Goal: Task Accomplishment & Management: Use online tool/utility

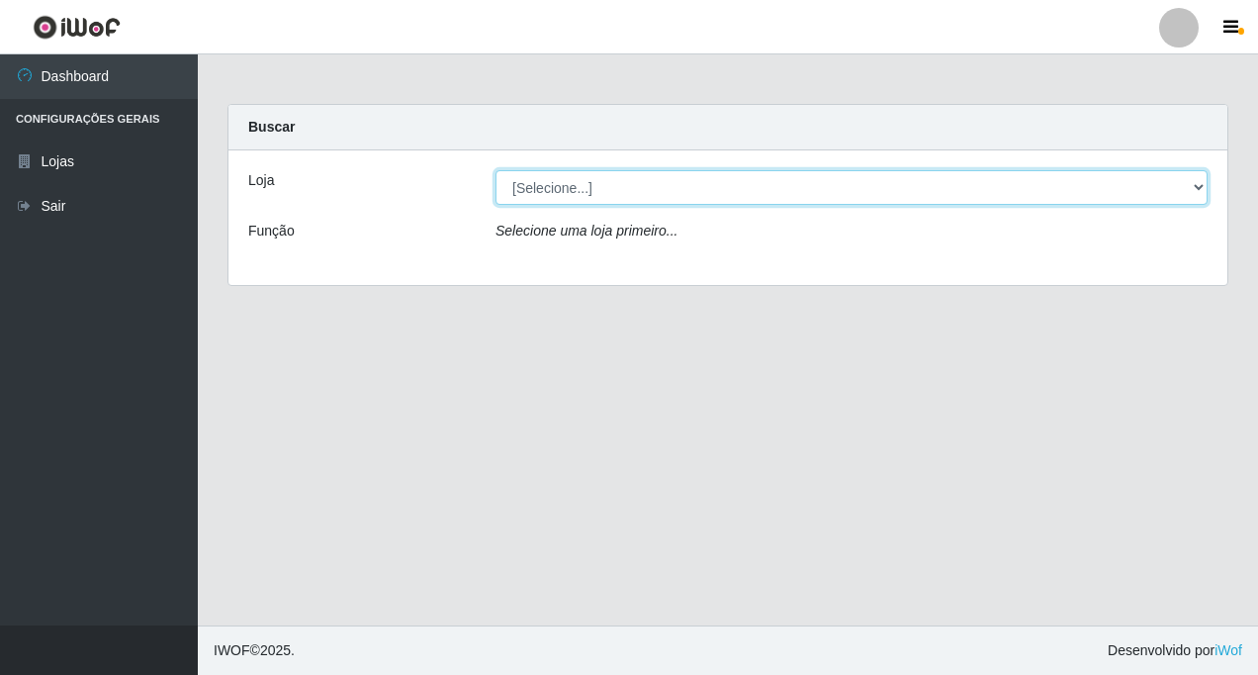
click at [1196, 187] on select "[Selecione...] Rede Fácil Construção" at bounding box center [852, 187] width 712 height 35
select select "318"
click at [496, 170] on select "[Selecione...] Rede Fácil Construção" at bounding box center [852, 187] width 712 height 35
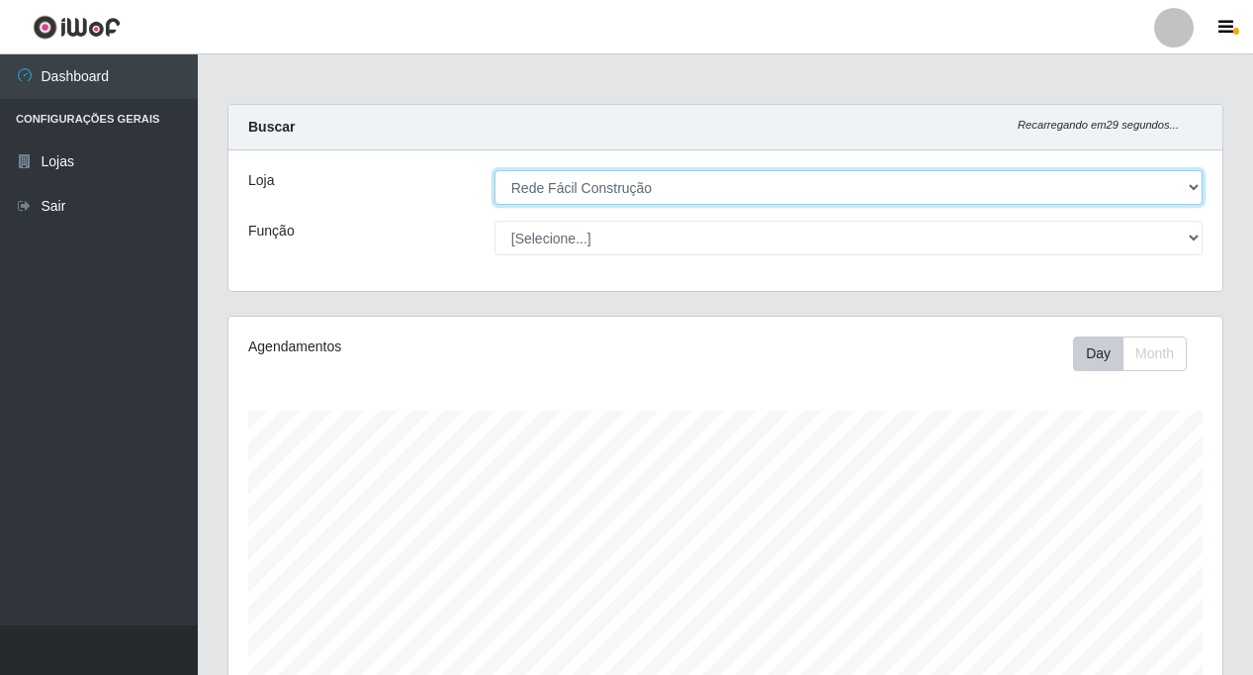
scroll to position [375, 0]
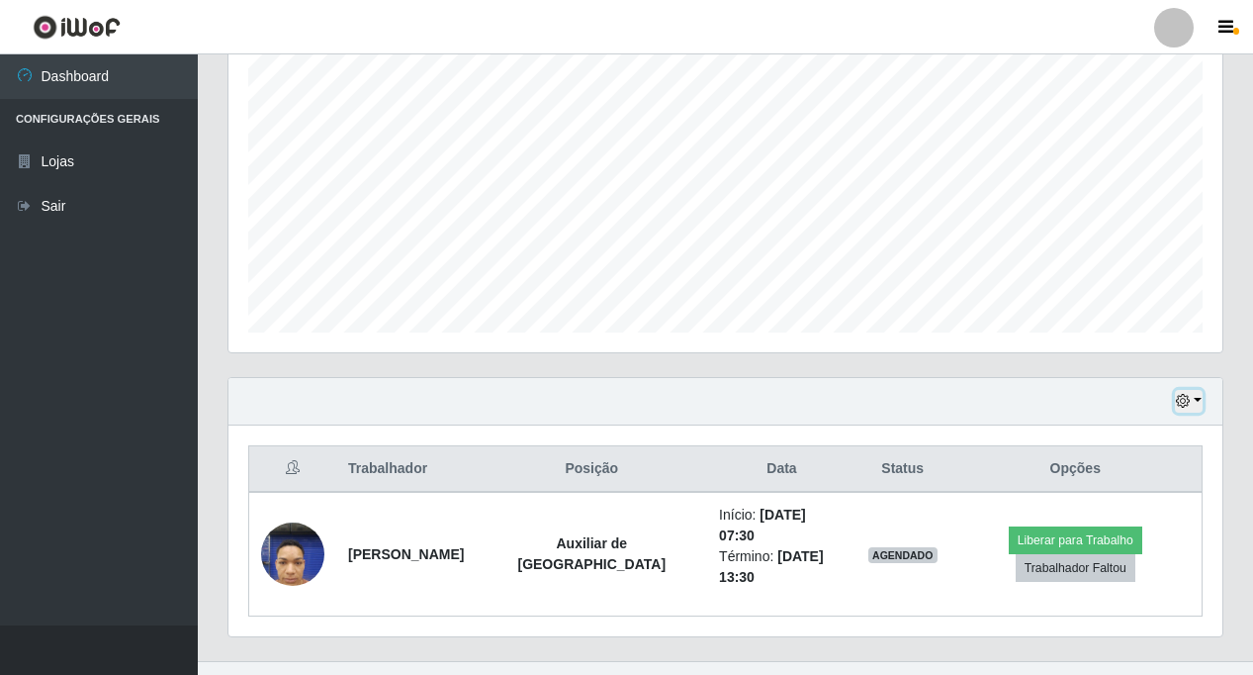
click at [1201, 401] on button "button" at bounding box center [1189, 401] width 28 height 23
click at [1200, 400] on button "button" at bounding box center [1189, 401] width 28 height 23
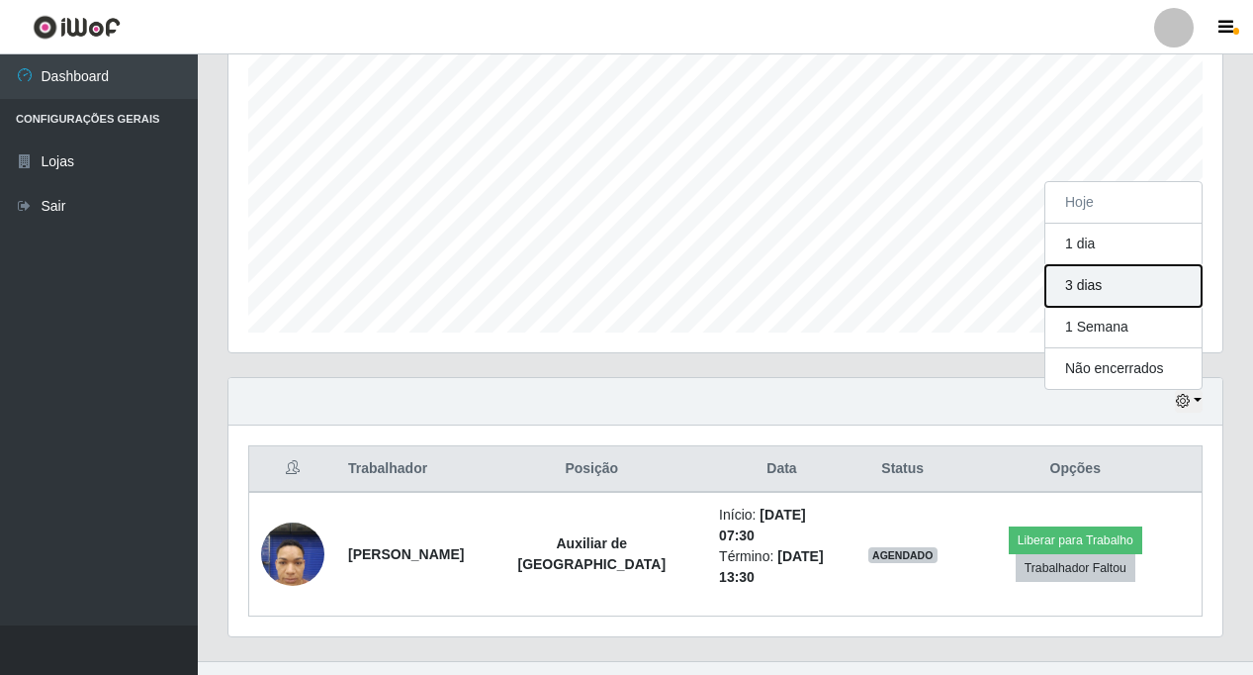
click at [1084, 290] on button "3 dias" at bounding box center [1123, 286] width 156 height 42
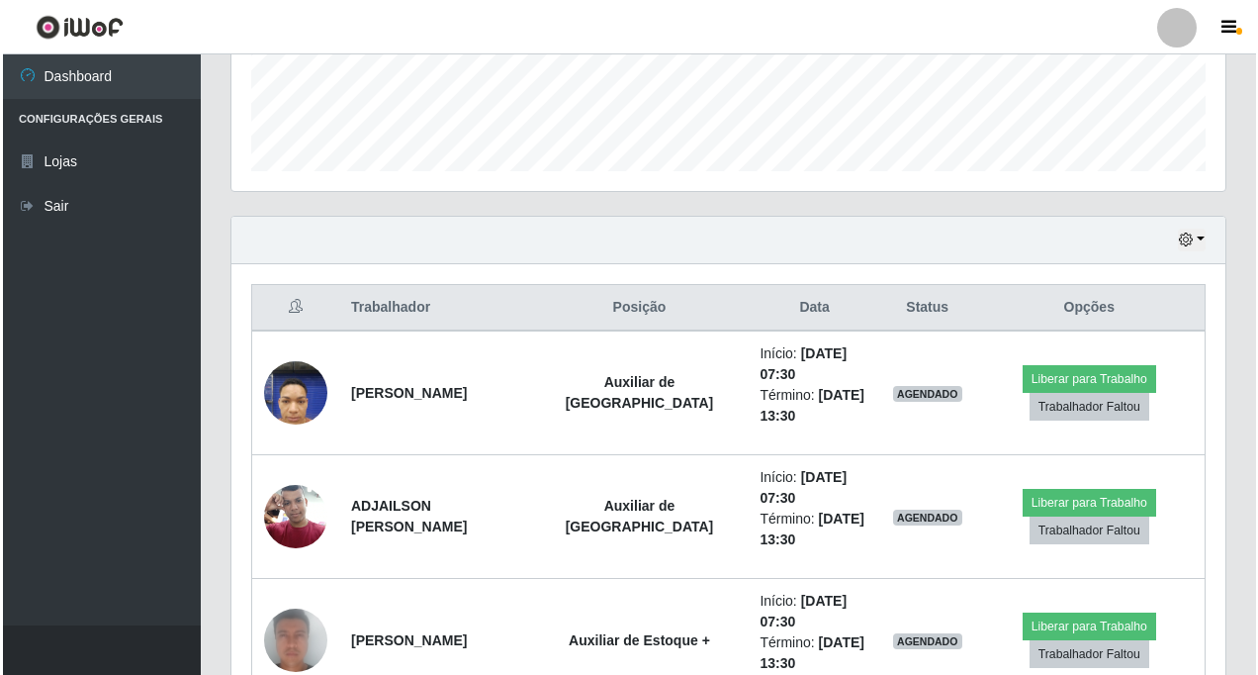
scroll to position [658, 0]
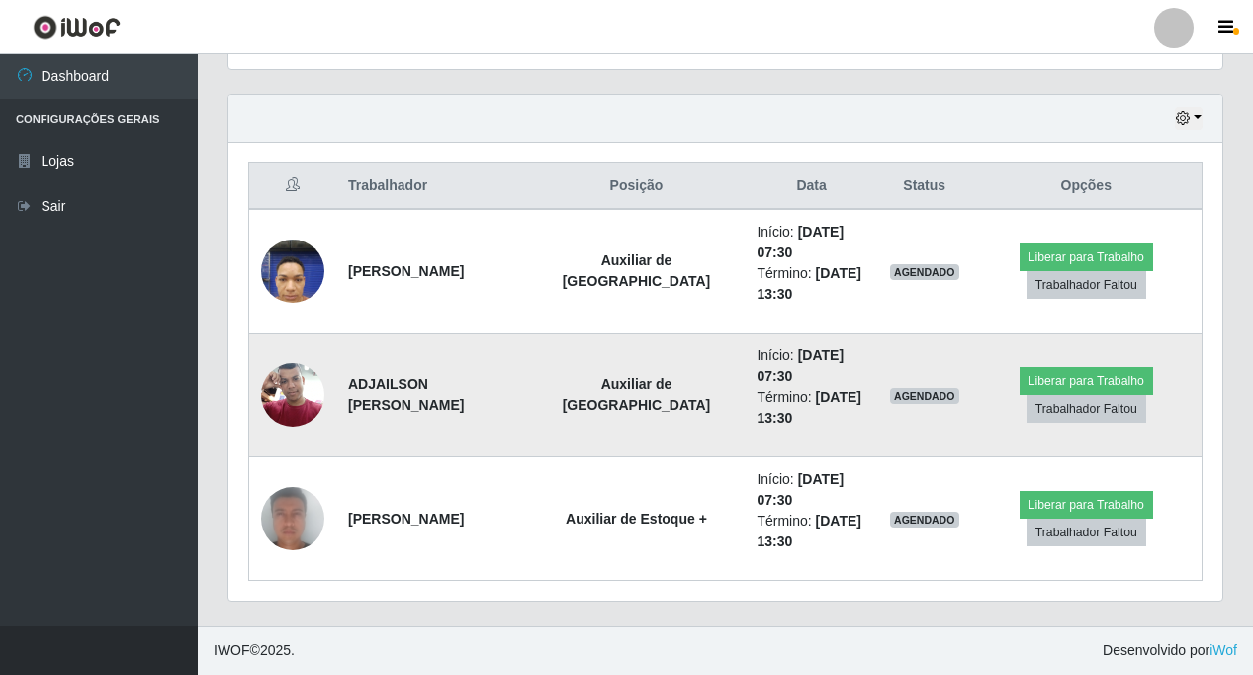
click at [275, 396] on img at bounding box center [292, 394] width 63 height 84
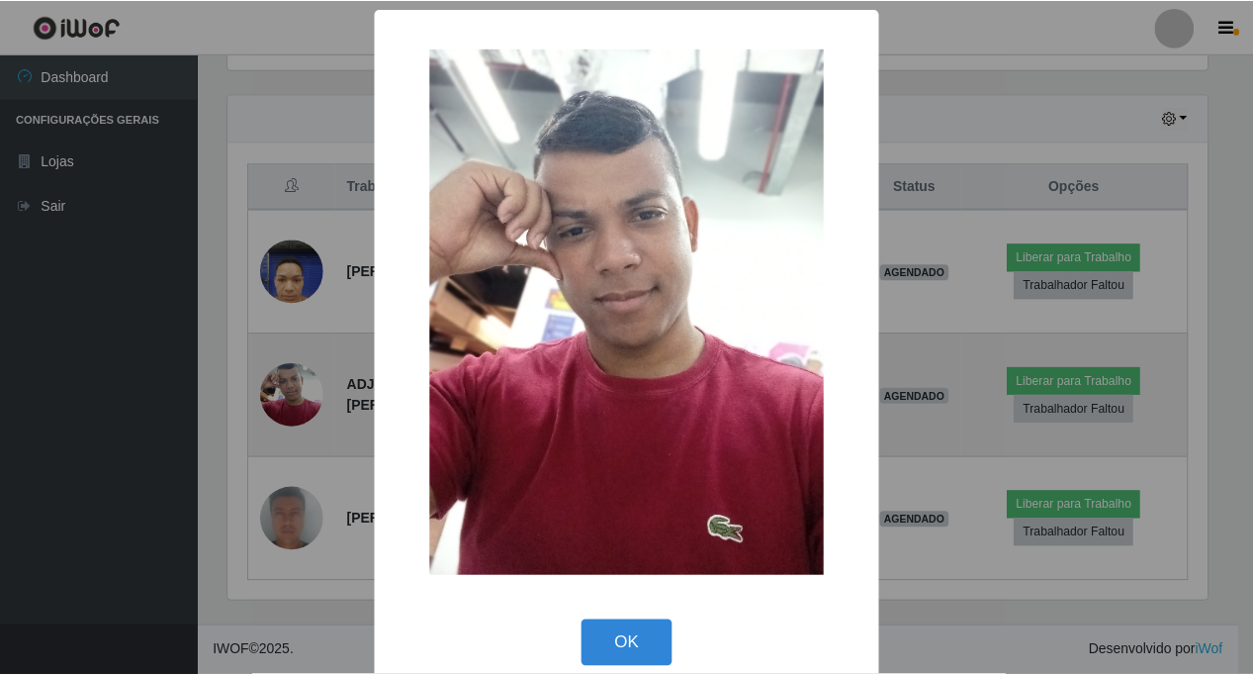
scroll to position [410, 984]
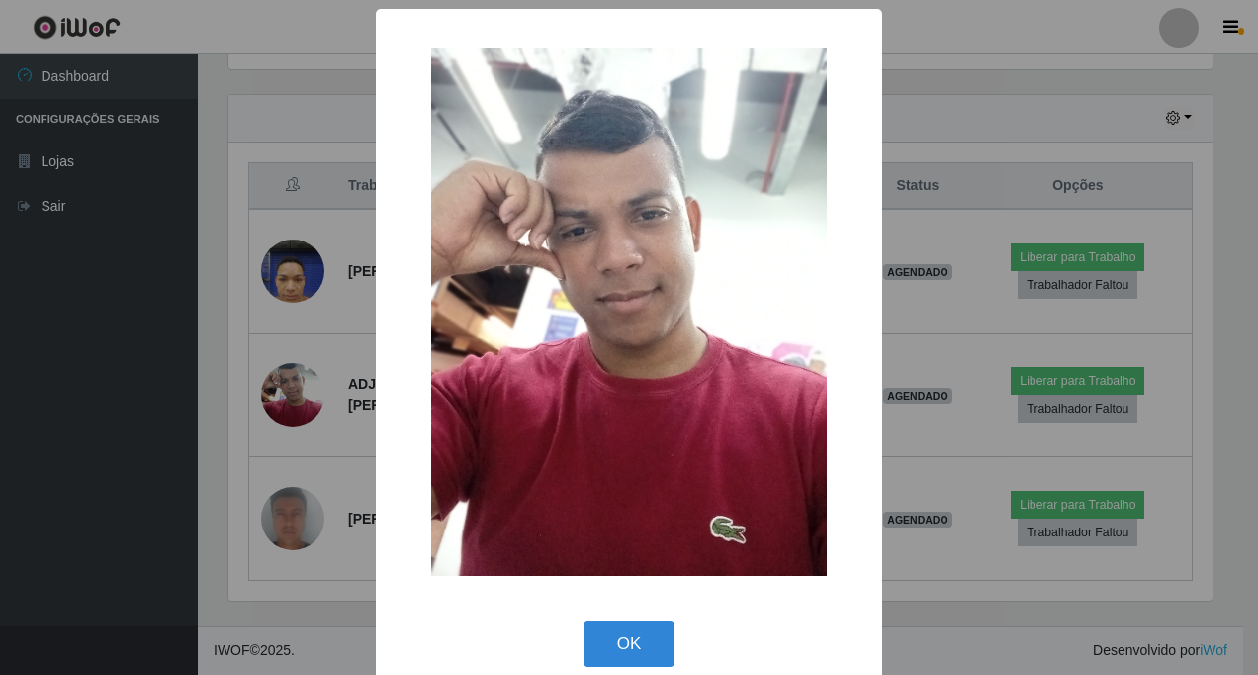
click at [276, 396] on div "× OK Cancel" at bounding box center [629, 337] width 1258 height 675
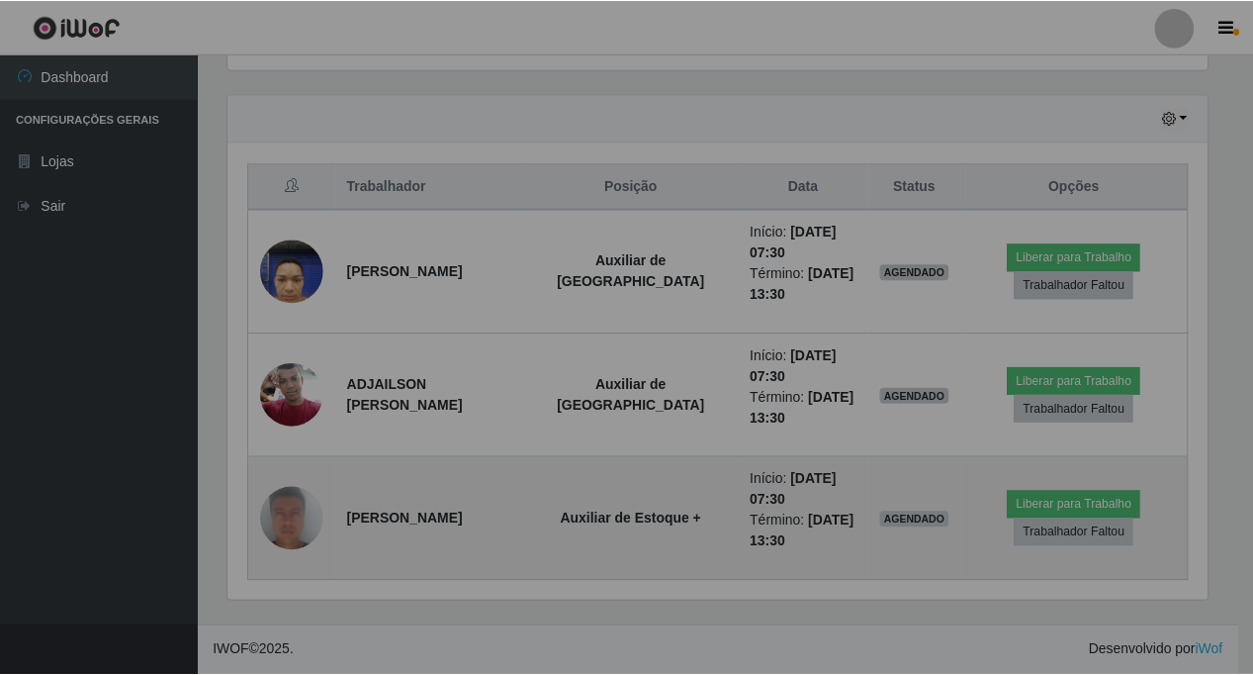
scroll to position [410, 994]
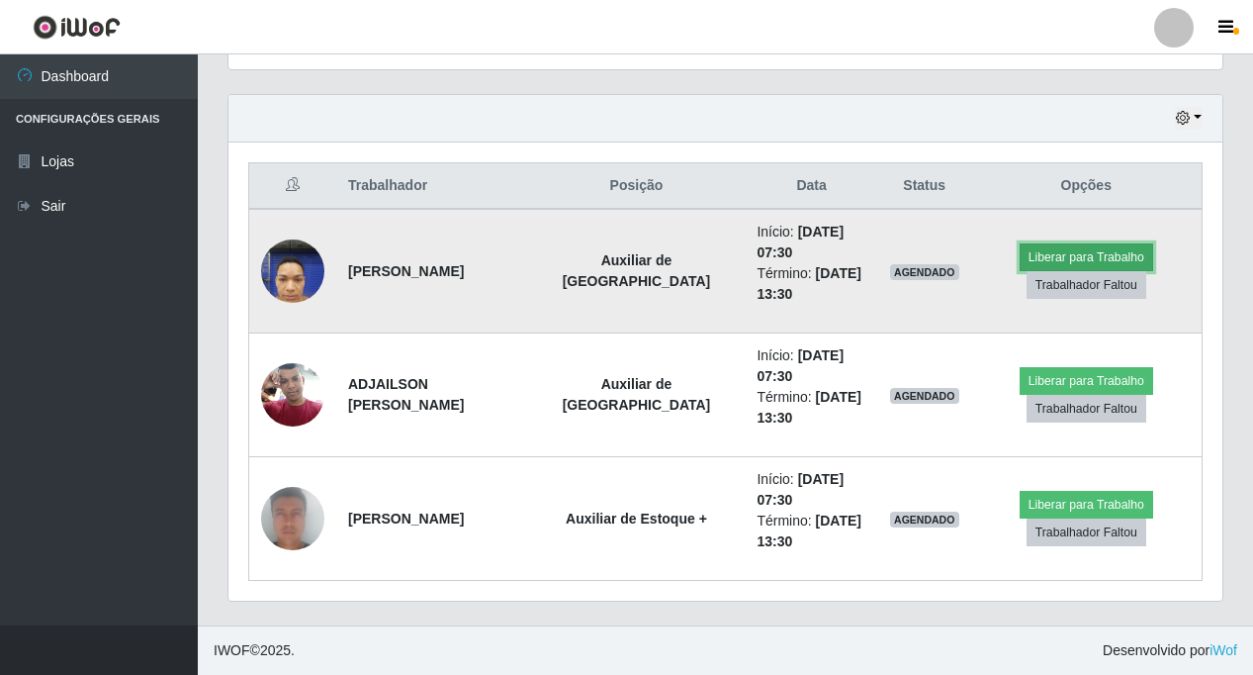
click at [1058, 250] on button "Liberar para Trabalho" at bounding box center [1087, 257] width 134 height 28
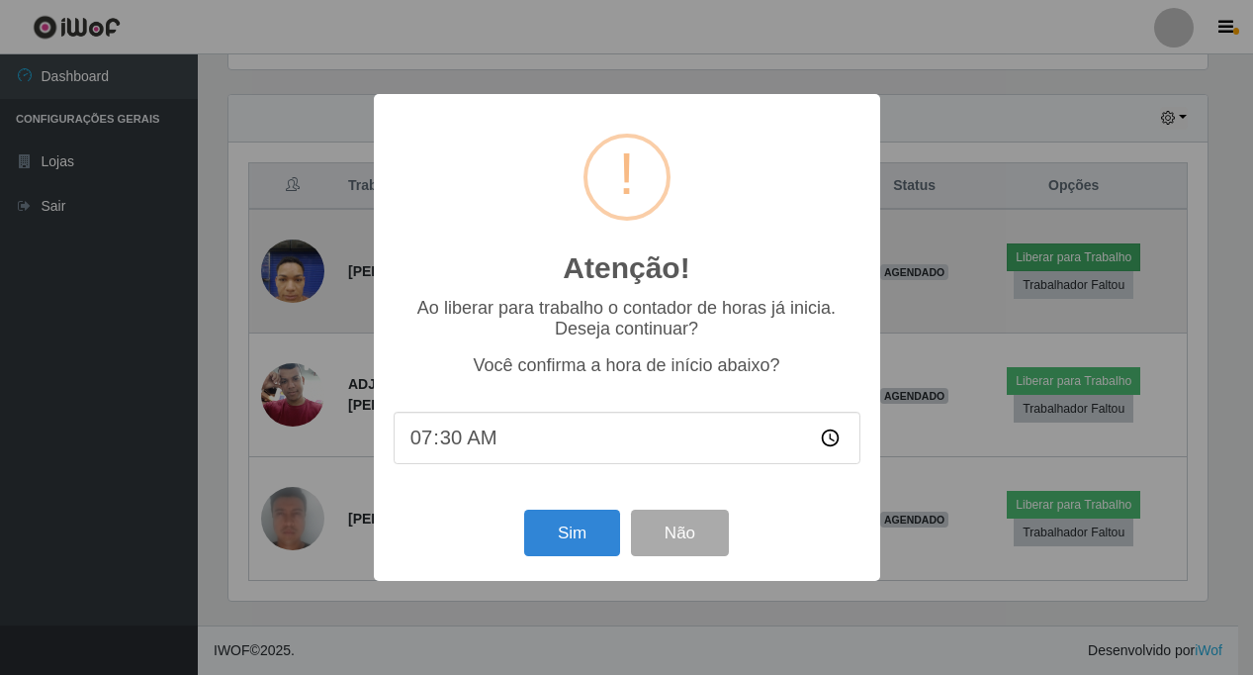
scroll to position [410, 984]
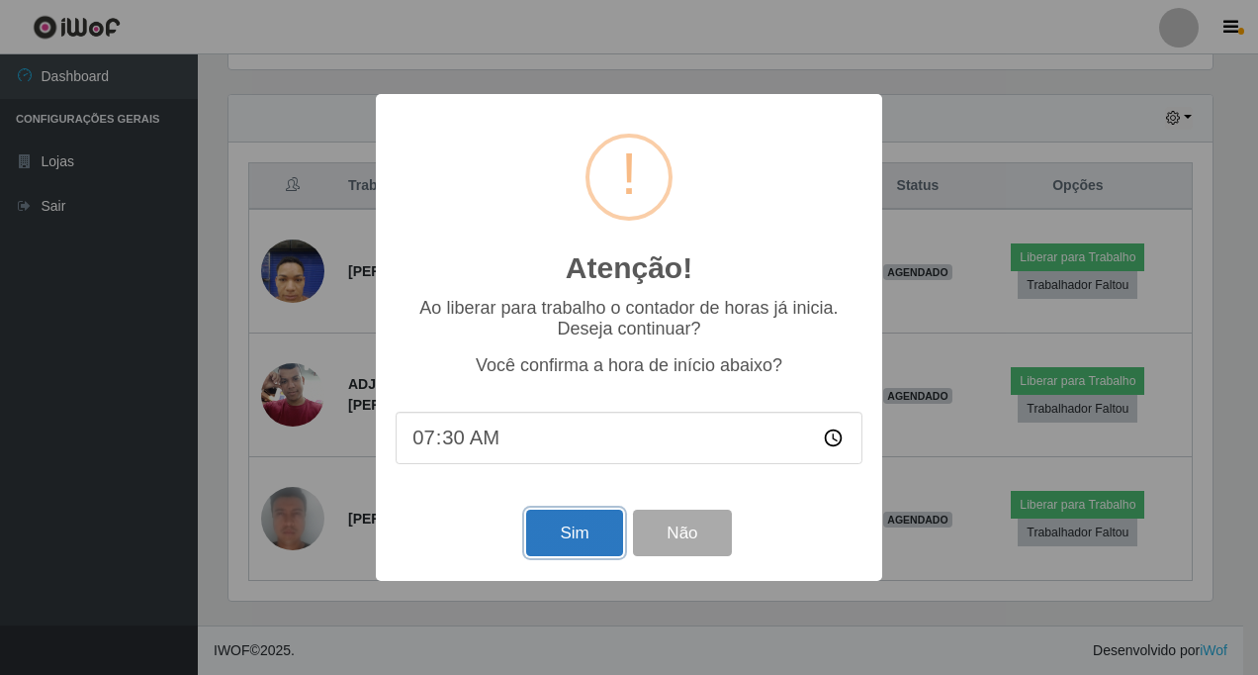
click at [557, 531] on button "Sim" at bounding box center [574, 532] width 96 height 46
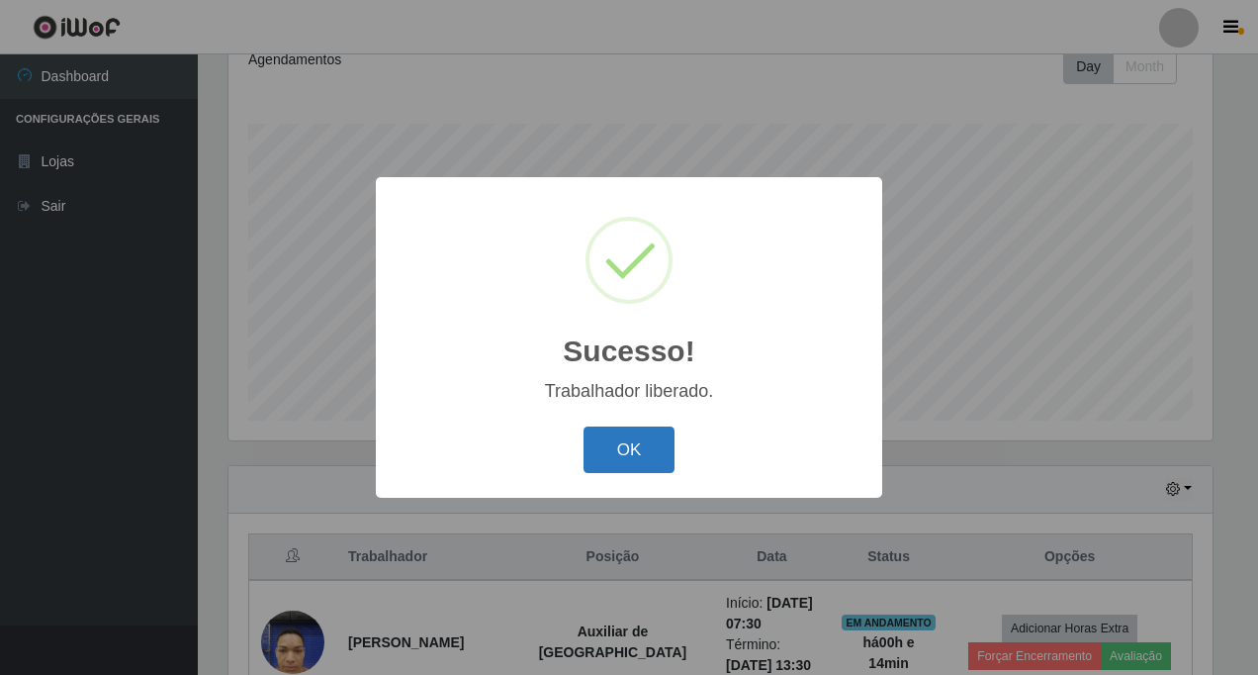
click at [609, 457] on button "OK" at bounding box center [630, 449] width 92 height 46
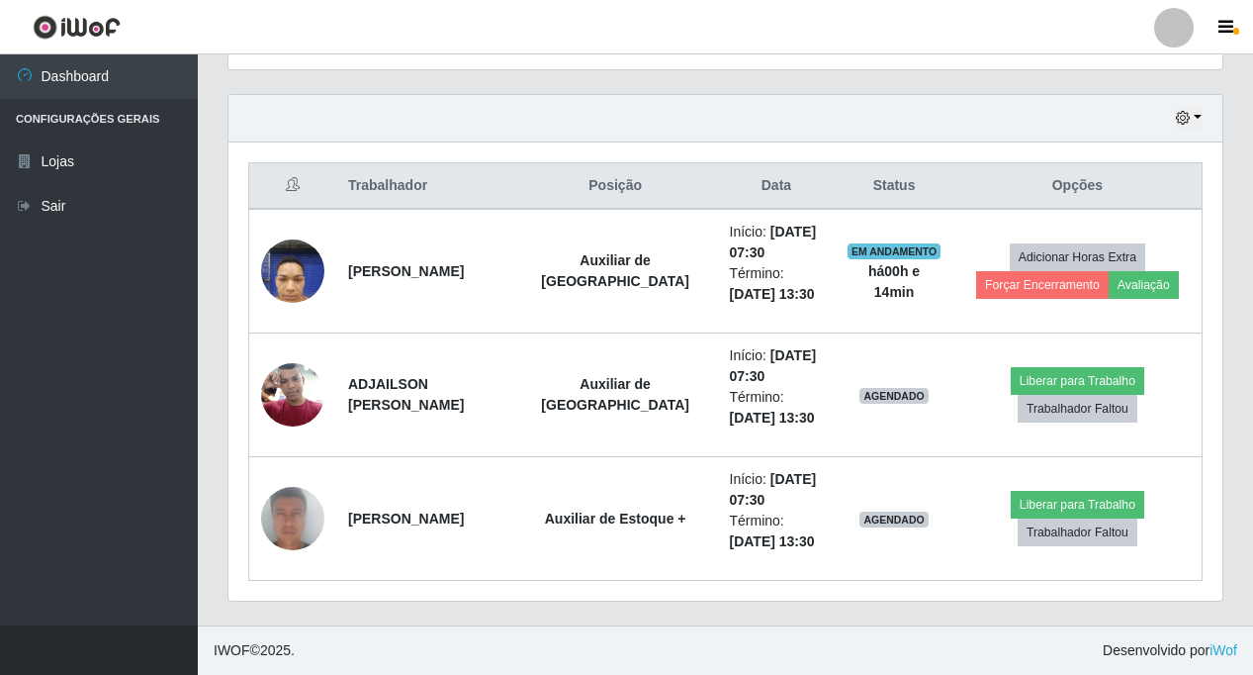
scroll to position [0, 0]
